Goal: Navigation & Orientation: Find specific page/section

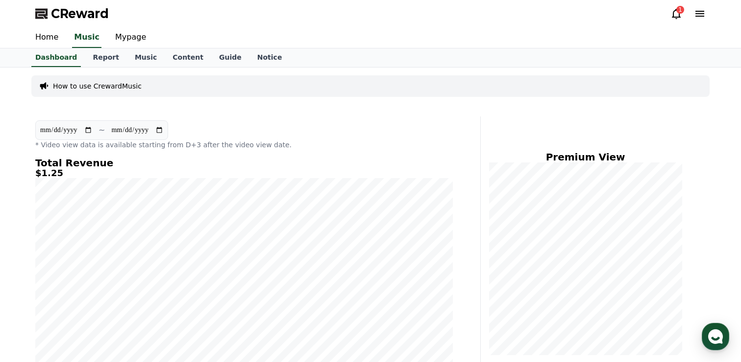
click at [251, 16] on div "CReward 1" at bounding box center [370, 13] width 686 height 27
click at [133, 52] on link "Music" at bounding box center [146, 57] width 38 height 19
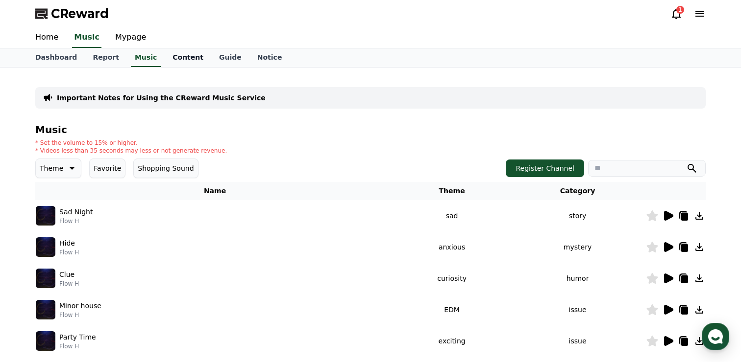
click at [189, 55] on link "Content" at bounding box center [188, 57] width 47 height 19
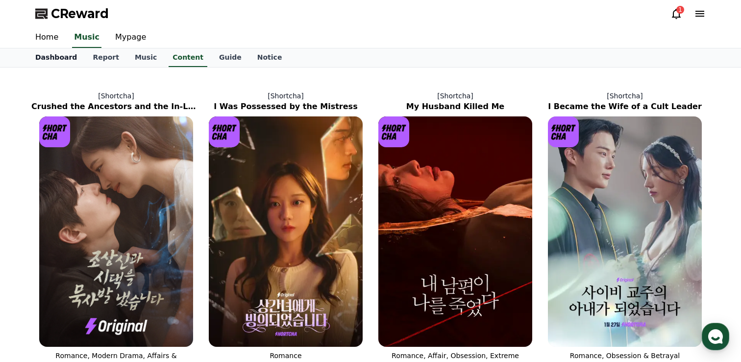
click at [68, 58] on link "Dashboard" at bounding box center [55, 57] width 57 height 19
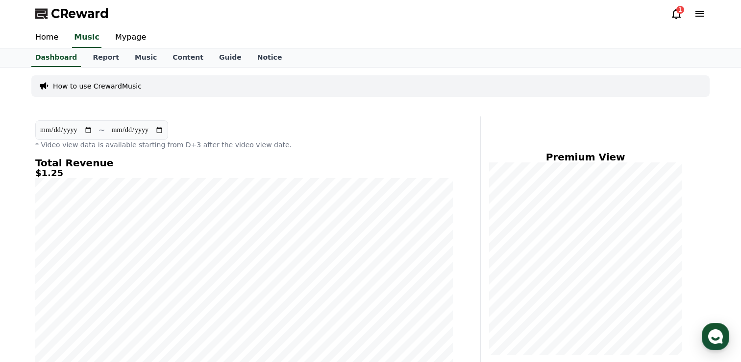
click at [363, 115] on div "**********" at bounding box center [370, 270] width 686 height 405
click at [363, 171] on h5 "$1.25" at bounding box center [243, 173] width 417 height 10
